Goal: Task Accomplishment & Management: Complete application form

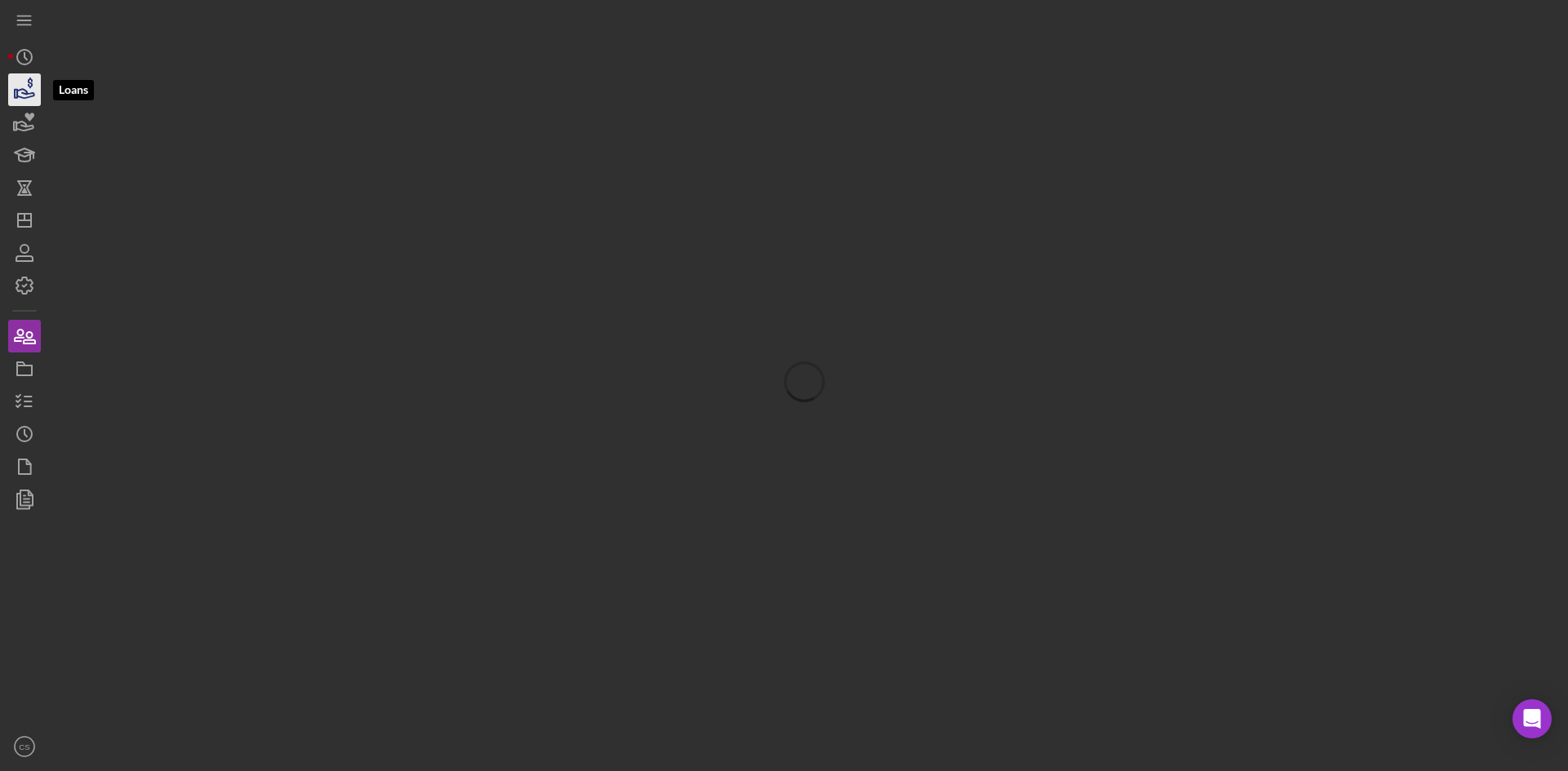
click at [18, 90] on icon "button" at bounding box center [26, 93] width 17 height 9
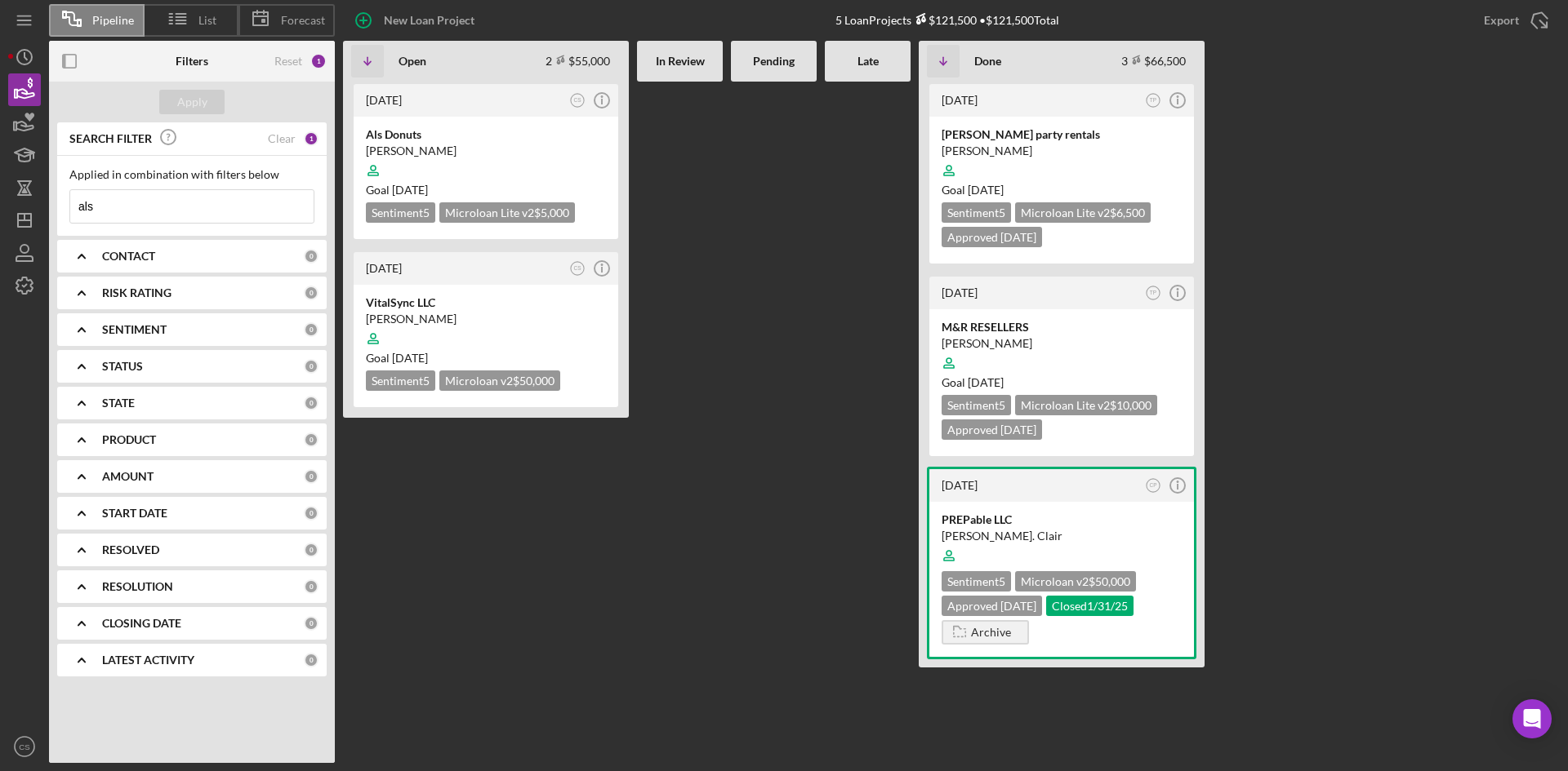
click at [175, 215] on input "als" at bounding box center [191, 207] width 243 height 33
drag, startPoint x: 178, startPoint y: 202, endPoint x: 206, endPoint y: 205, distance: 28.2
click at [177, 202] on input at bounding box center [191, 207] width 243 height 33
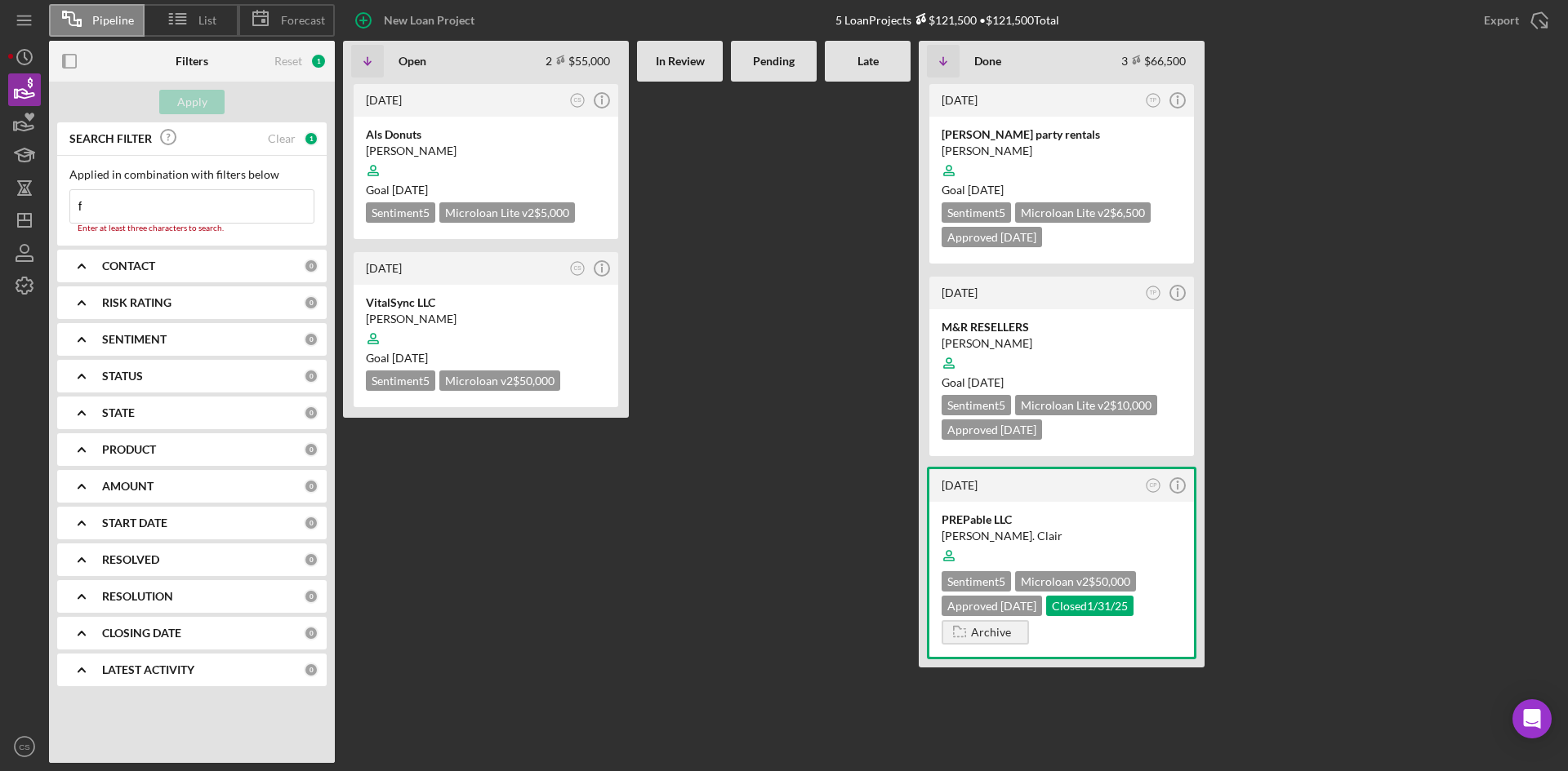
click at [213, 211] on input "f" at bounding box center [191, 207] width 243 height 33
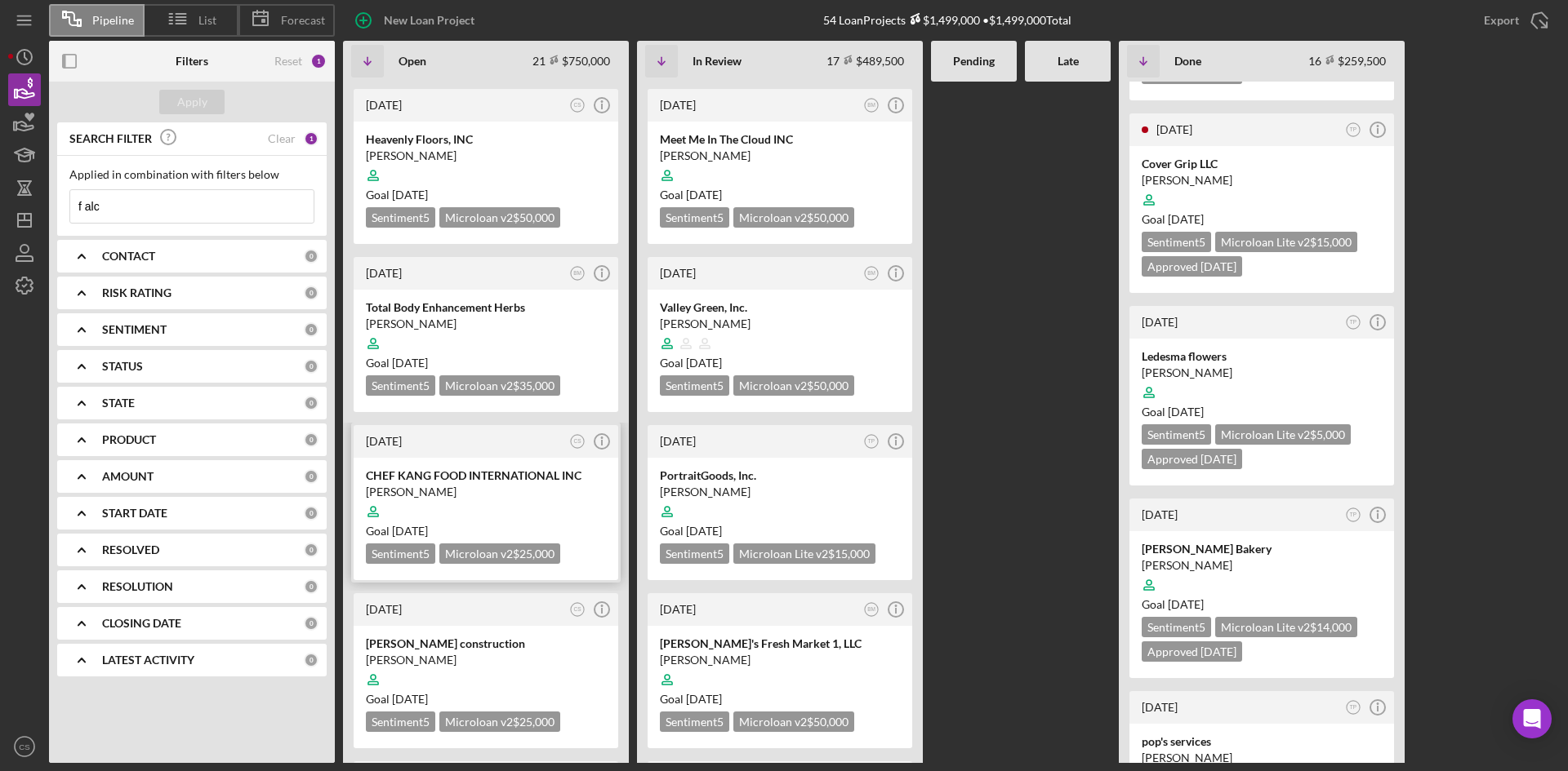
scroll to position [326, 0]
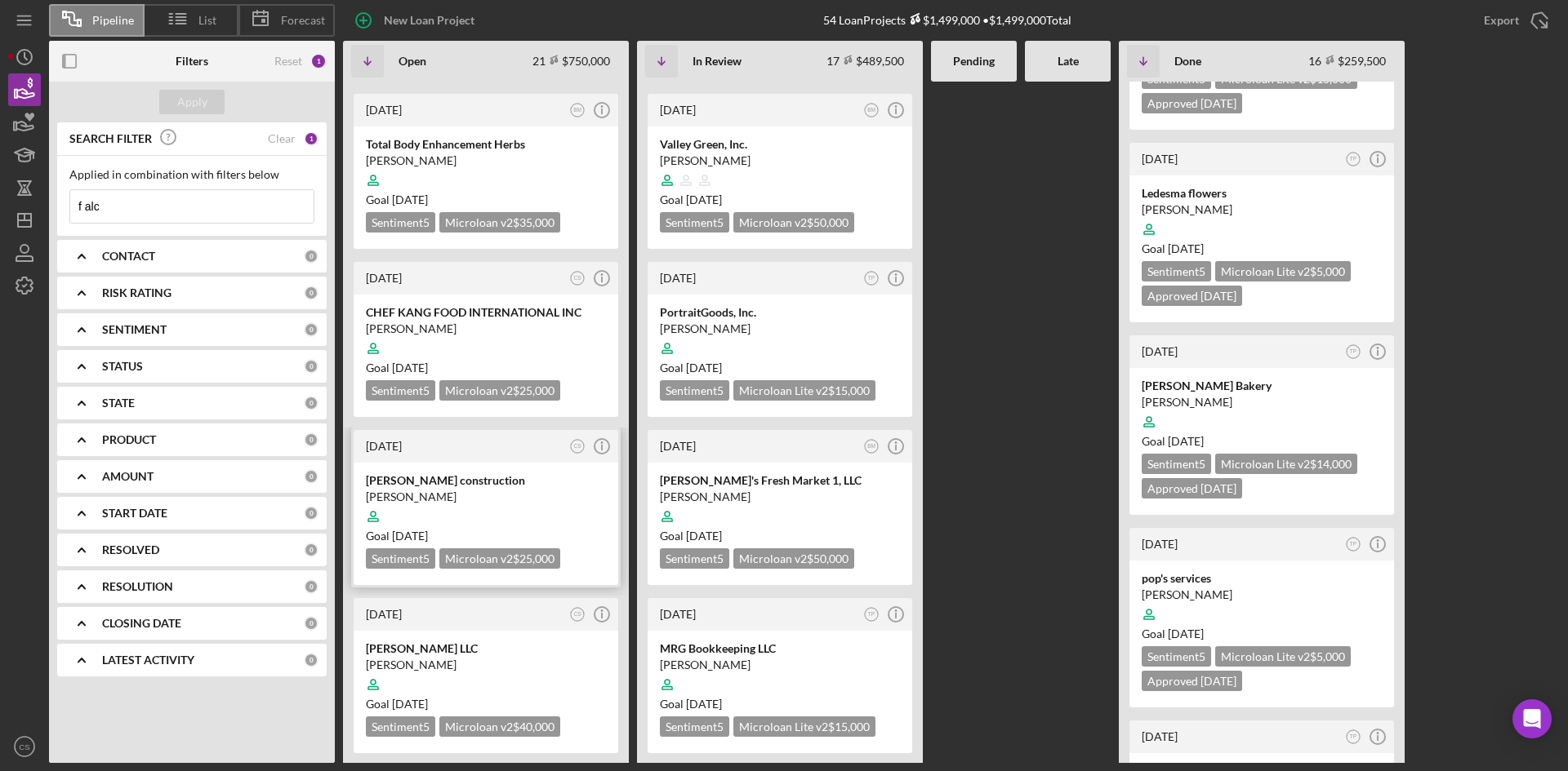
type input "f alc"
click at [472, 463] on div "F.Alcaraz construction Frank Alcaraz Goal 1 month from now Sentiment 5 Microloa…" at bounding box center [486, 524] width 264 height 122
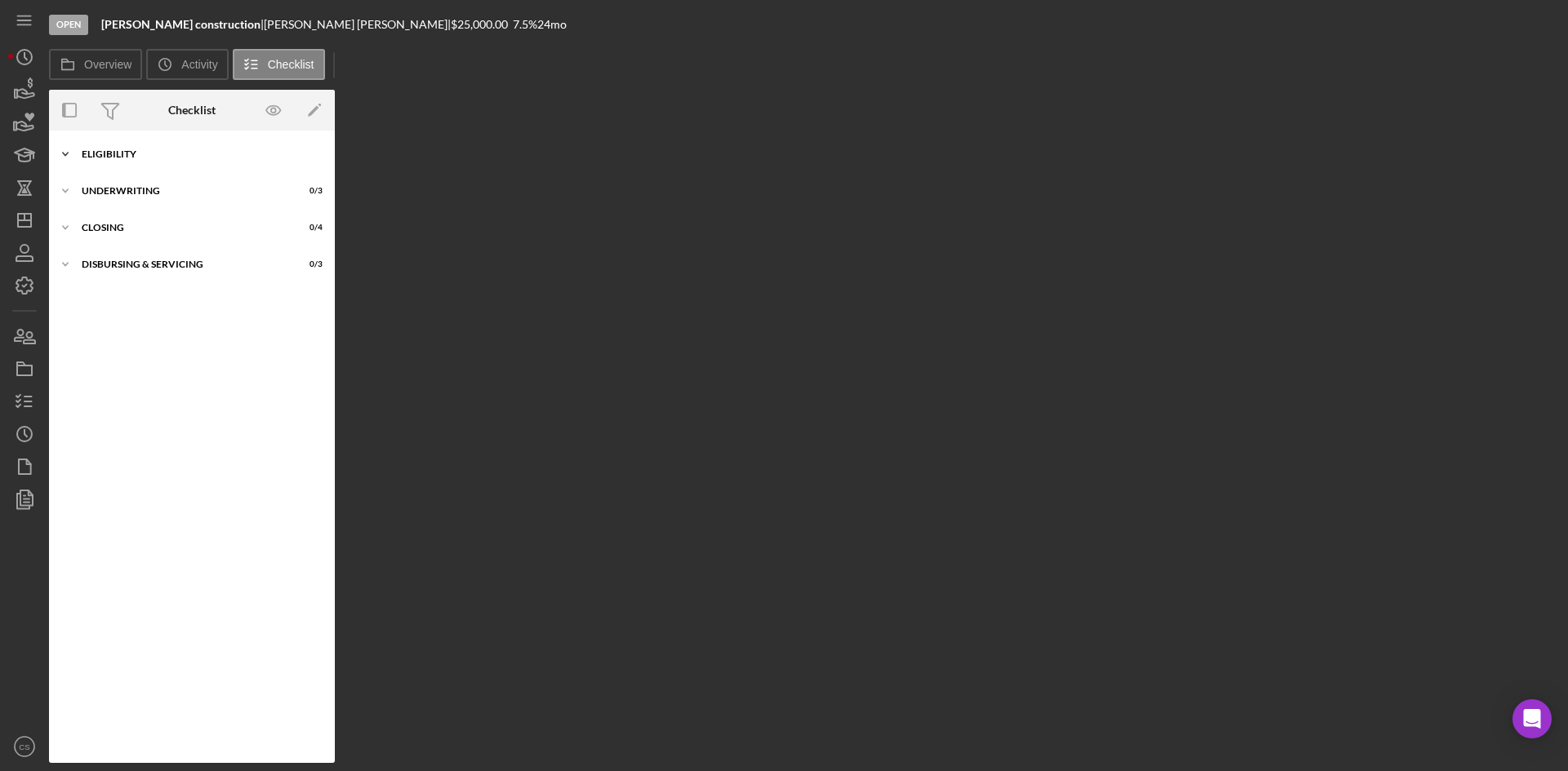
click at [122, 161] on div "Icon/Expander Eligibility 2 / 6" at bounding box center [191, 154] width 286 height 33
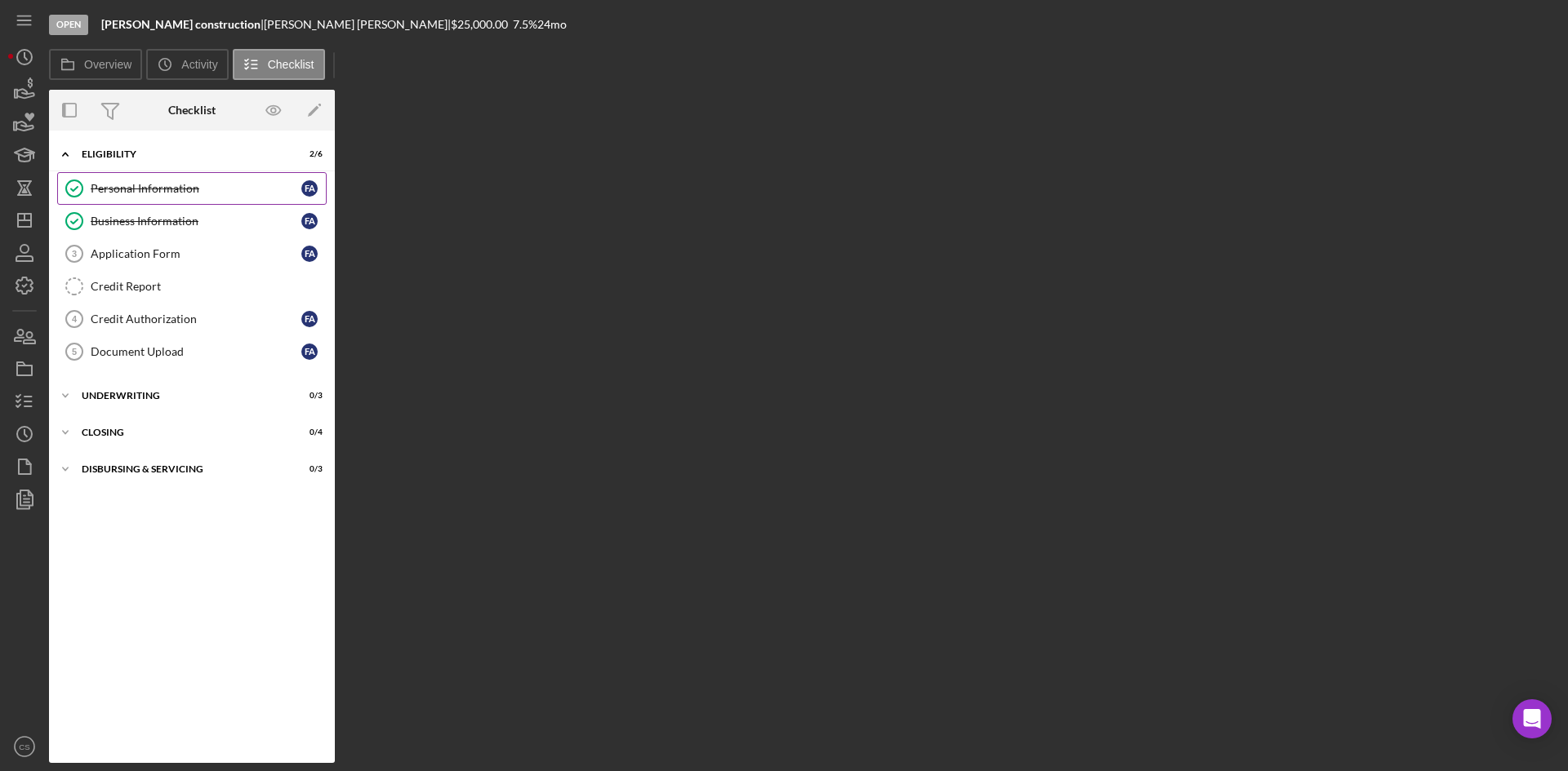
click at [166, 197] on link "Personal Information Personal Information F A" at bounding box center [191, 188] width 269 height 33
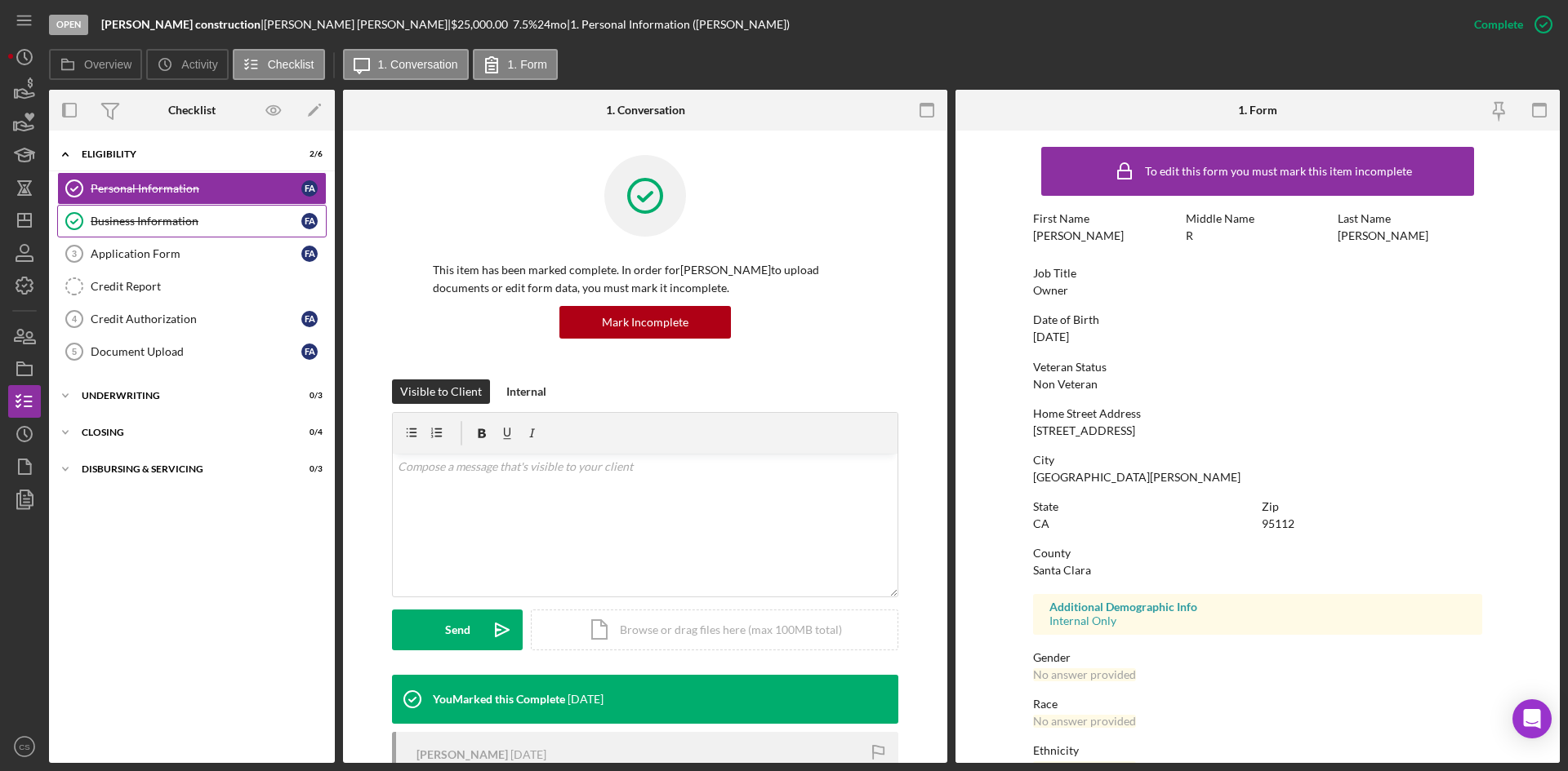
click at [190, 223] on div "Business Information" at bounding box center [195, 220] width 211 height 13
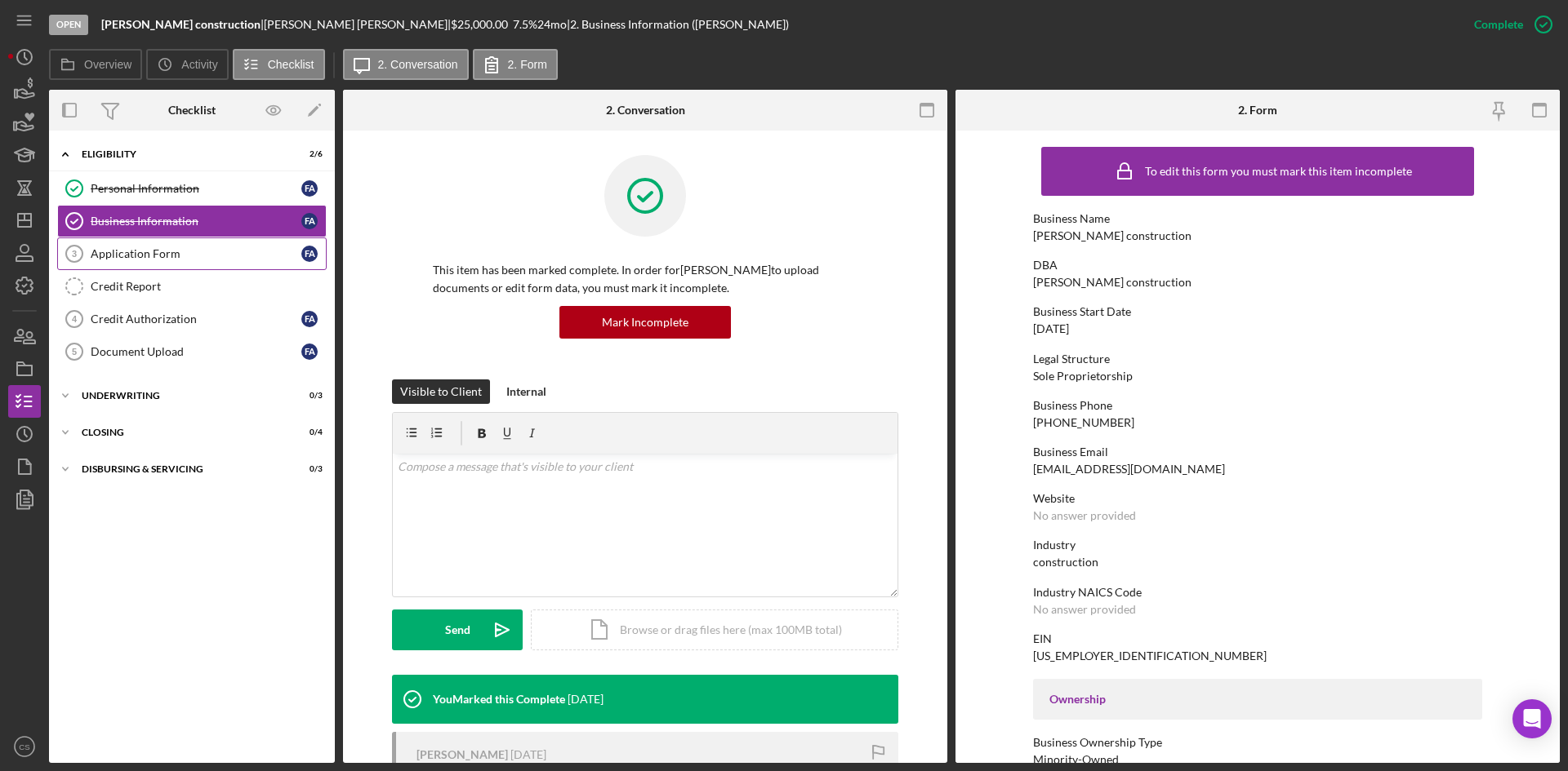
click at [193, 259] on div "Application Form" at bounding box center [195, 253] width 211 height 13
